Goal: Transaction & Acquisition: Purchase product/service

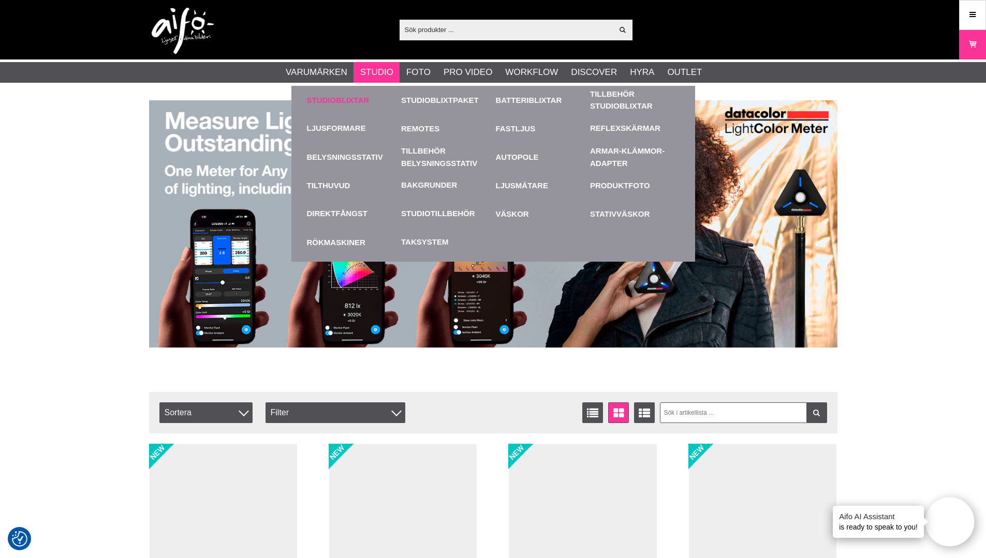
click at [339, 98] on link "Studioblixtar" at bounding box center [352, 100] width 90 height 28
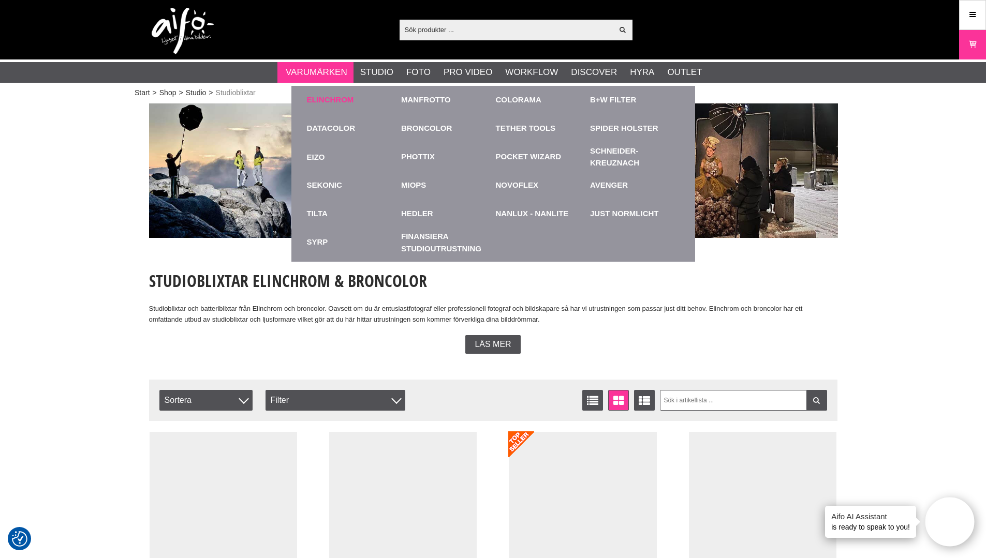
click at [325, 101] on link "Elinchrom" at bounding box center [330, 100] width 47 height 12
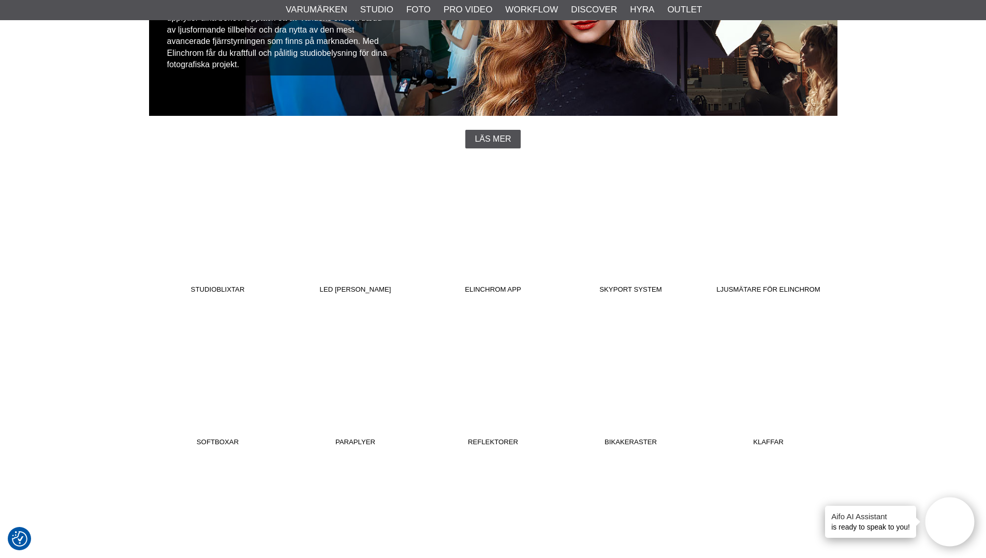
scroll to position [207, 0]
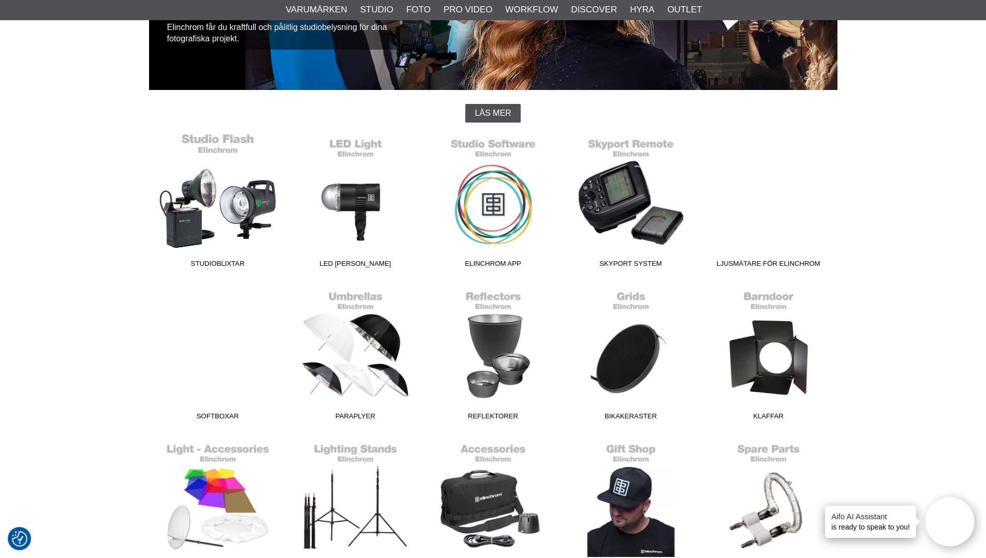
click at [250, 194] on link "Studioblixtar" at bounding box center [218, 203] width 138 height 140
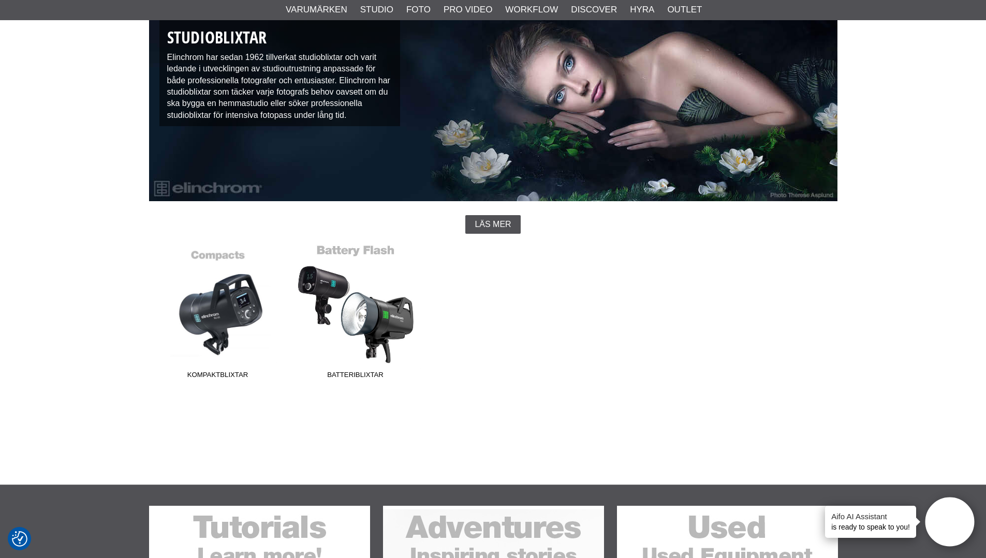
scroll to position [103, 0]
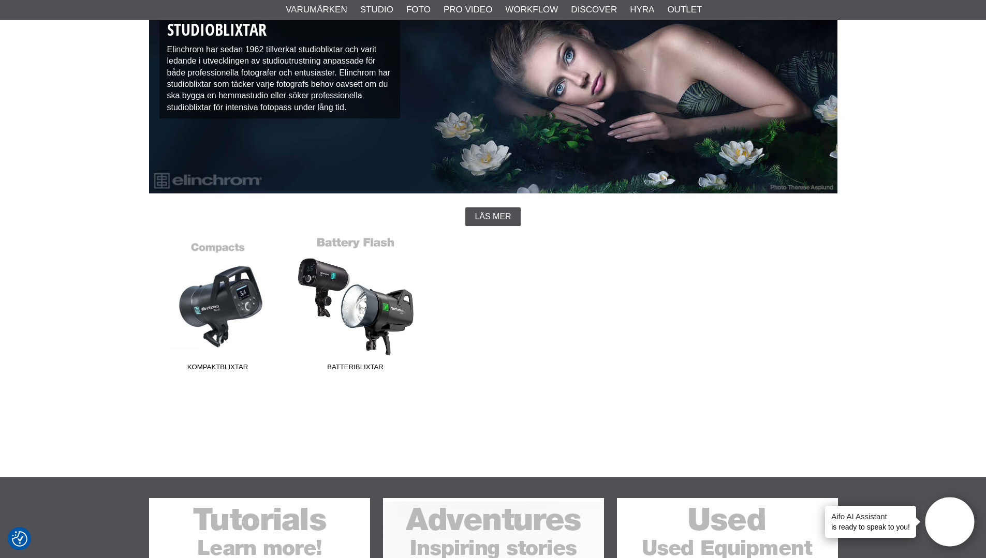
click at [371, 310] on link "Batteriblixtar" at bounding box center [356, 306] width 138 height 140
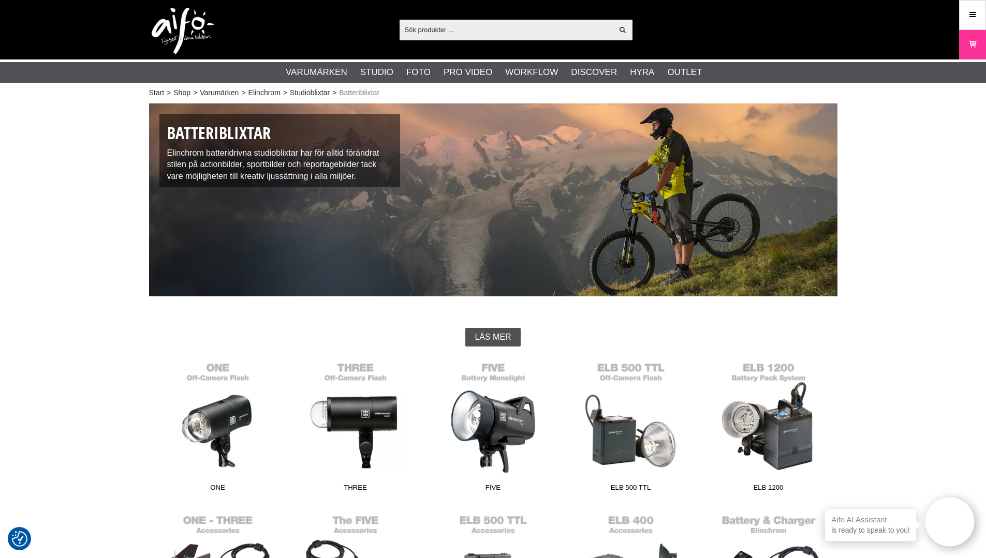
scroll to position [155, 0]
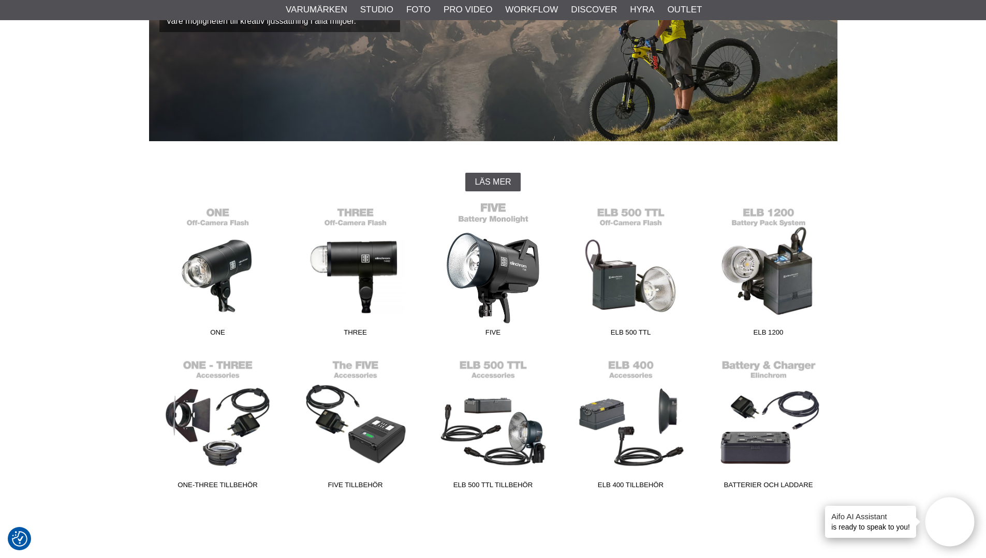
click at [484, 255] on link "FIVE" at bounding box center [493, 272] width 138 height 140
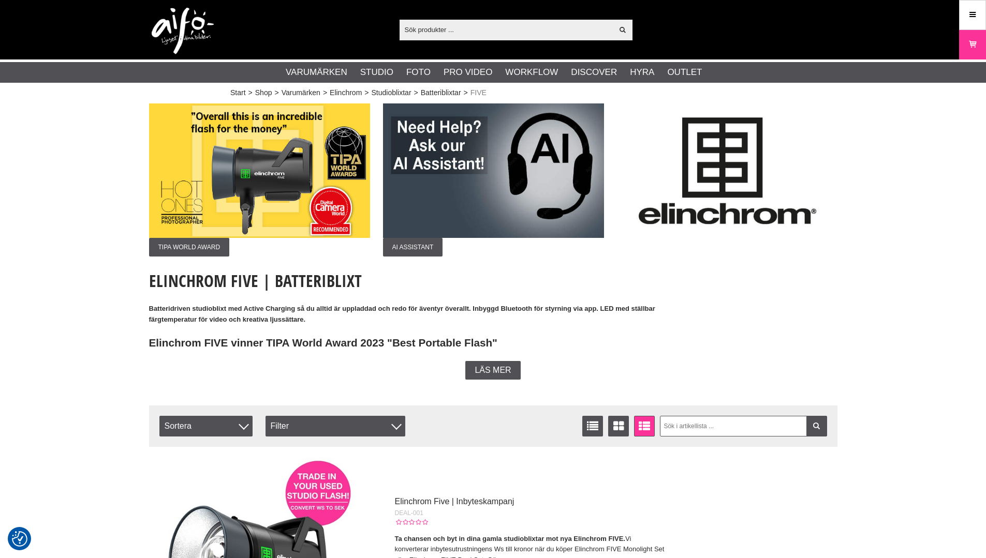
checkbox input "true"
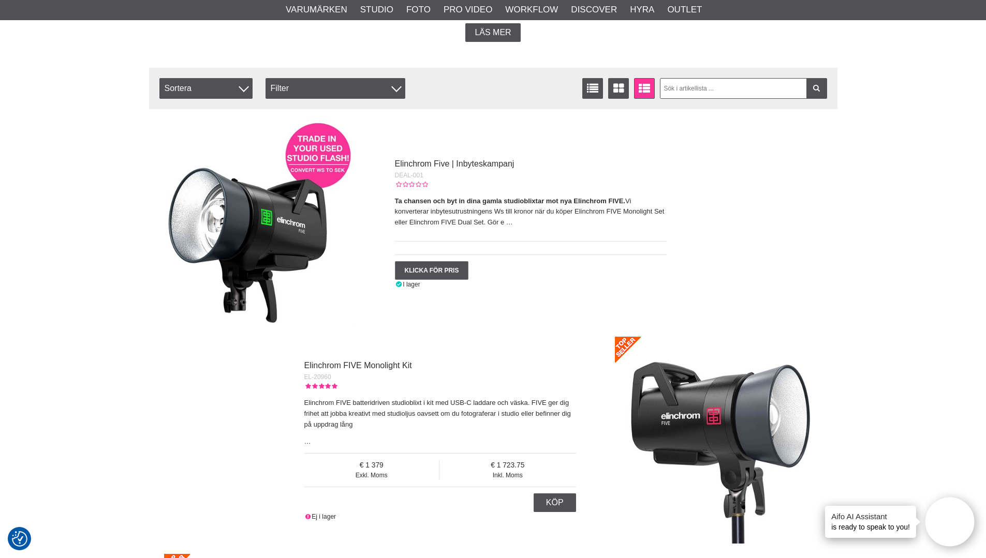
scroll to position [362, 0]
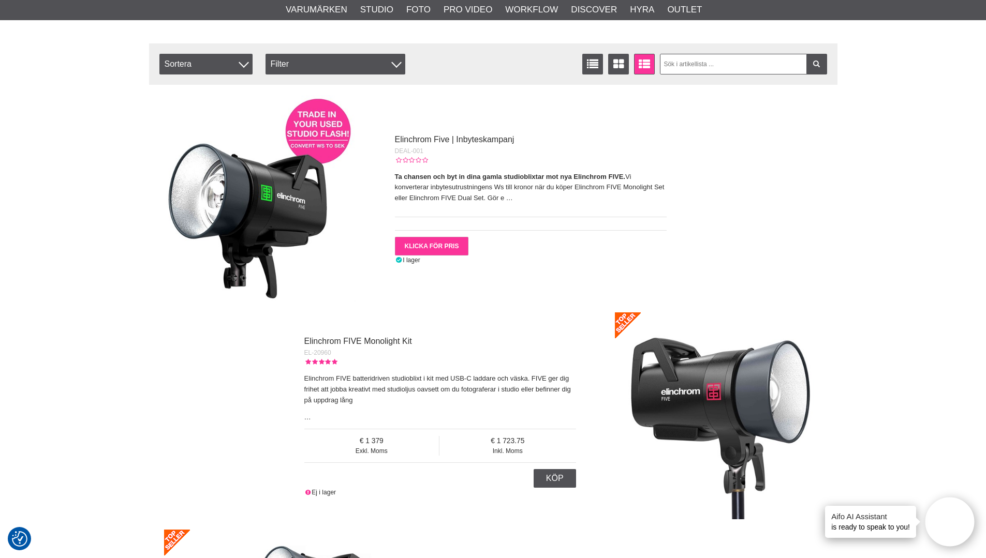
click at [438, 248] on link "Klicka för pris" at bounding box center [432, 246] width 74 height 19
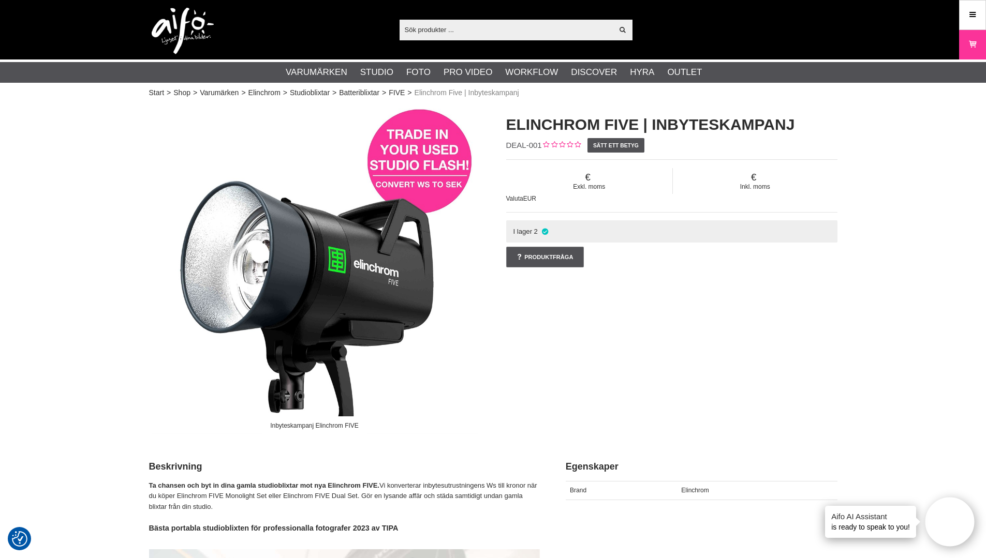
click at [751, 180] on span at bounding box center [755, 177] width 165 height 11
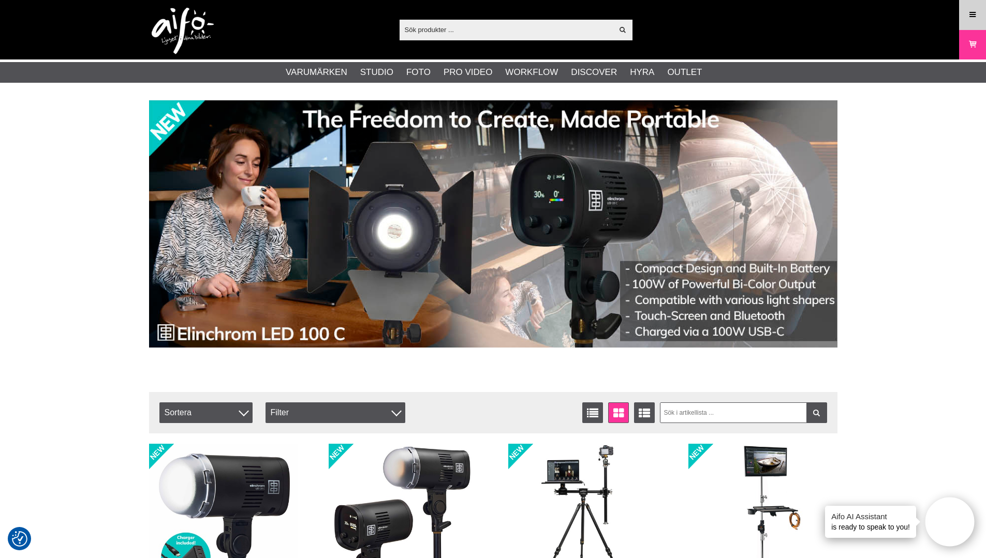
click at [970, 12] on icon at bounding box center [972, 14] width 9 height 11
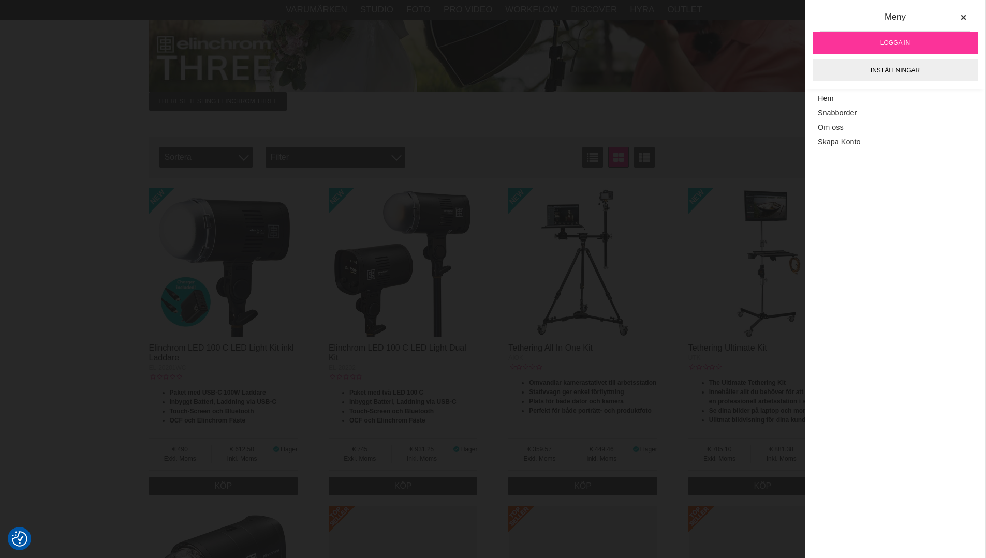
scroll to position [362, 0]
